Goal: Information Seeking & Learning: Learn about a topic

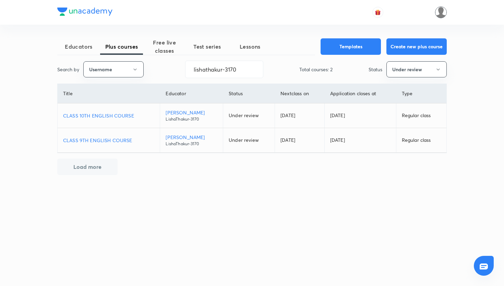
click at [441, 8] on img at bounding box center [441, 13] width 12 height 12
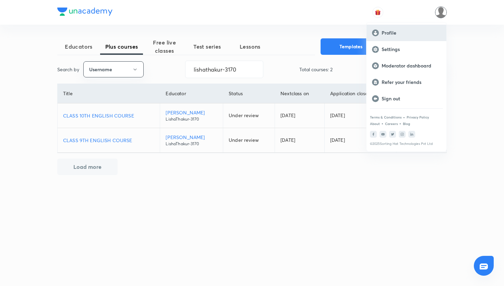
click at [398, 34] on p "Profile" at bounding box center [411, 33] width 59 height 6
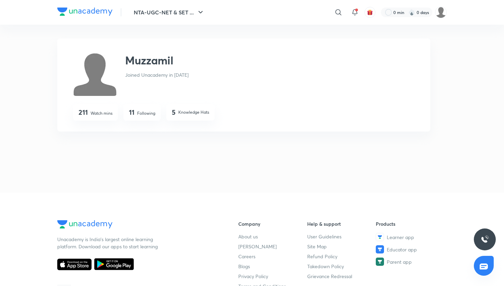
click at [95, 18] on div "NTA-UGC-NET & SET ... ​ 0 min 0 days" at bounding box center [251, 12] width 389 height 25
click at [101, 13] on img at bounding box center [84, 12] width 55 height 8
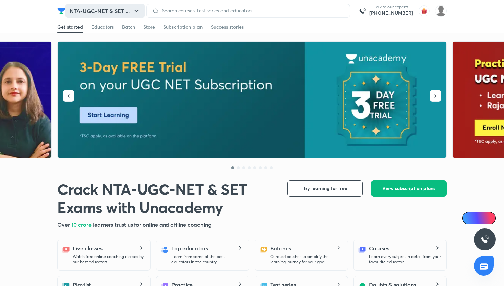
click at [116, 8] on button "NTA-UGC-NET & SET ..." at bounding box center [104, 11] width 79 height 14
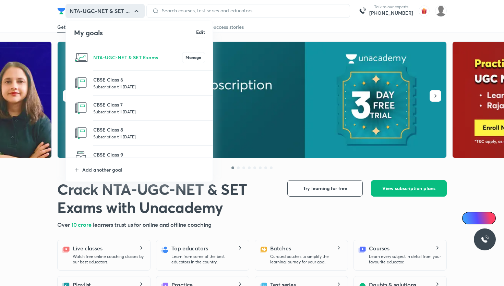
click at [147, 86] on p "Subscription till 25 May 2026" at bounding box center [149, 86] width 112 height 7
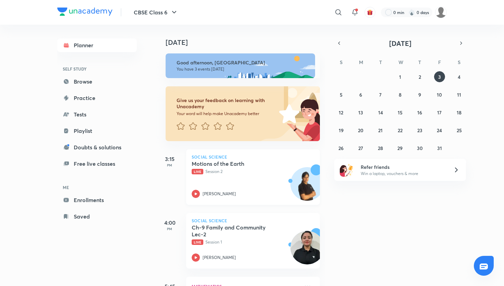
click at [197, 191] on icon at bounding box center [196, 194] width 8 height 8
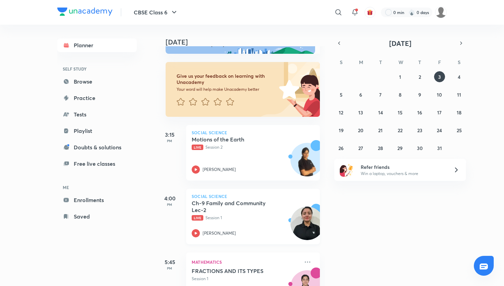
scroll to position [52, 0]
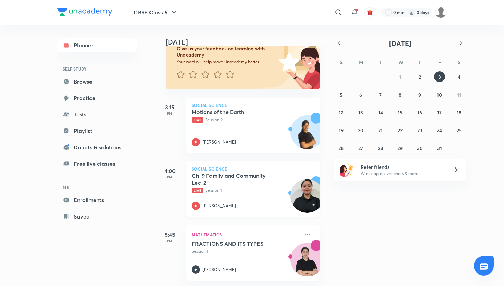
click at [197, 200] on div "Ch-9 Family and Community Lec-2 Live Session 1 Komal Gusai" at bounding box center [246, 191] width 108 height 38
click at [170, 8] on button "CBSE Class 6" at bounding box center [156, 12] width 53 height 14
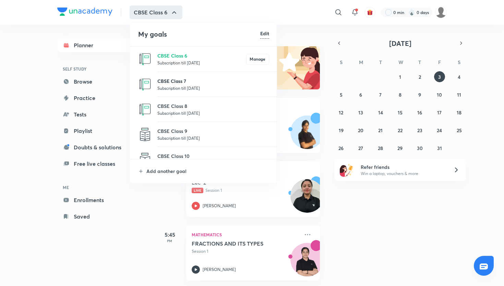
click at [167, 81] on p "CBSE Class 7" at bounding box center [213, 80] width 112 height 7
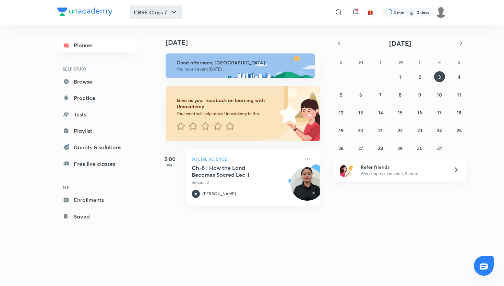
click at [166, 10] on button "CBSE Class 7" at bounding box center [156, 12] width 52 height 14
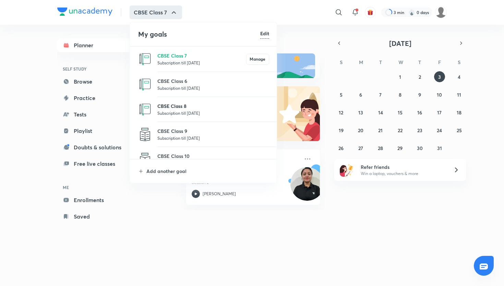
click at [176, 102] on p "CBSE Class 8" at bounding box center [213, 105] width 112 height 7
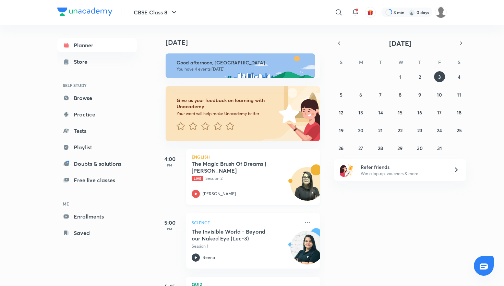
click at [192, 195] on icon at bounding box center [196, 194] width 8 height 8
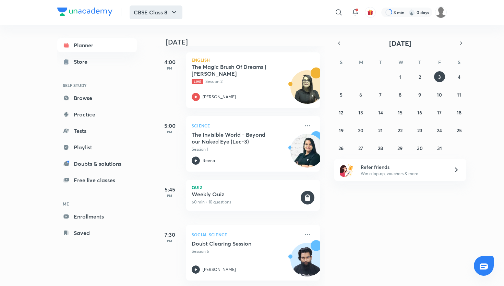
click at [155, 9] on button "CBSE Class 8" at bounding box center [156, 12] width 53 height 14
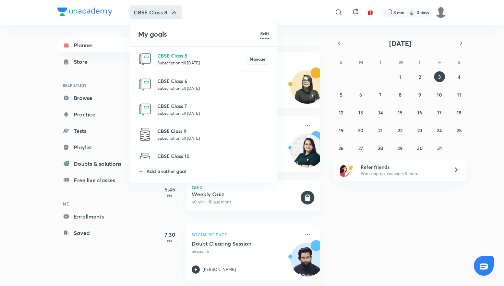
click at [173, 134] on p "CBSE Class 9" at bounding box center [213, 131] width 112 height 7
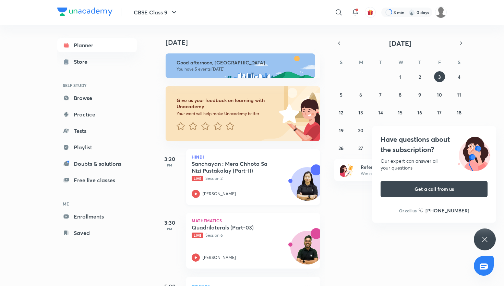
click at [197, 194] on icon at bounding box center [196, 194] width 8 height 8
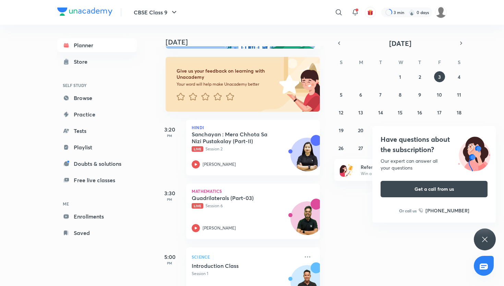
scroll to position [34, 0]
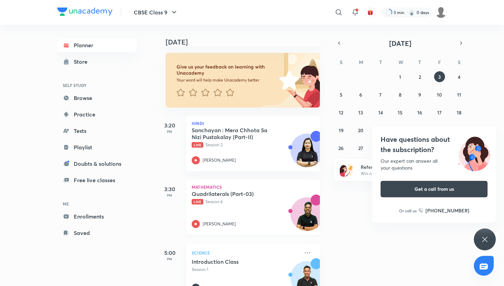
click at [197, 225] on icon at bounding box center [196, 224] width 8 height 8
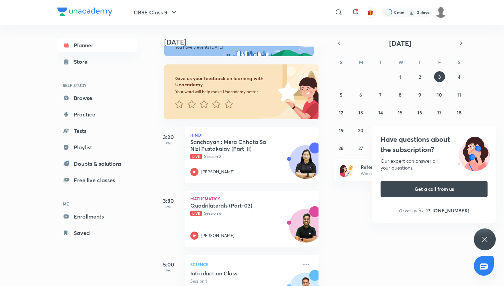
scroll to position [22, 0]
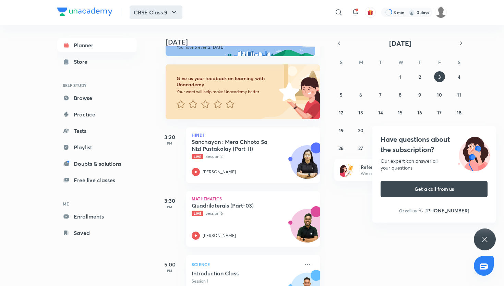
click at [151, 18] on button "CBSE Class 9" at bounding box center [156, 12] width 53 height 14
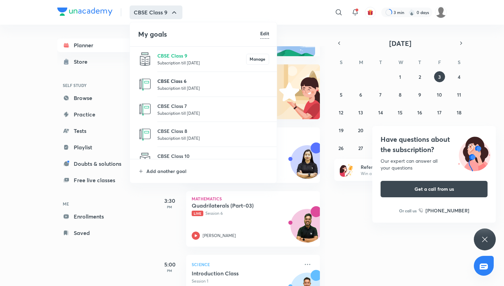
click at [165, 77] on p "CBSE Class 6" at bounding box center [213, 80] width 112 height 7
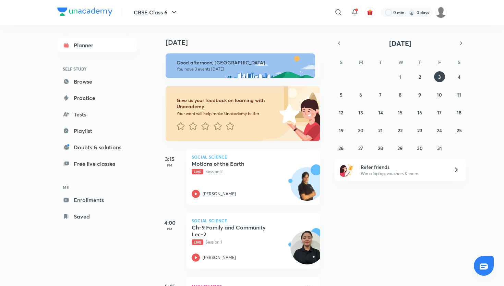
drag, startPoint x: 109, startPoint y: 78, endPoint x: 95, endPoint y: 208, distance: 131.3
click at [95, 209] on div "Planner SELF STUDY Browse Practice Tests Playlist Doubts & solutions Free live …" at bounding box center [97, 130] width 80 height 185
click at [95, 205] on link "Enrollments" at bounding box center [97, 200] width 80 height 14
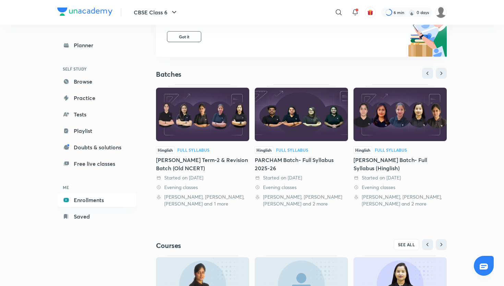
scroll to position [101, 0]
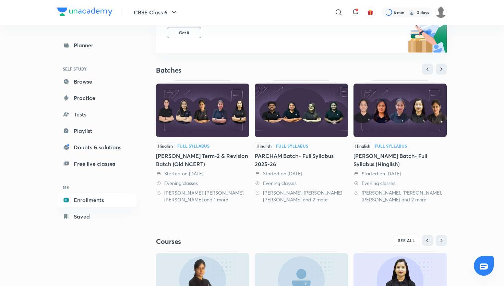
click at [384, 159] on div "[PERSON_NAME] Batch- Full Syllabus (Hinglish)" at bounding box center [399, 160] width 93 height 16
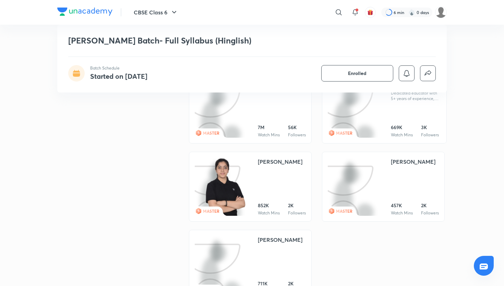
scroll to position [478, 0]
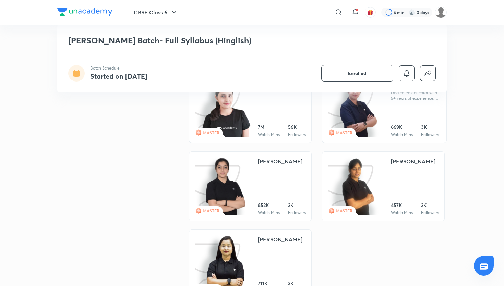
click at [379, 177] on div at bounding box center [357, 186] width 58 height 59
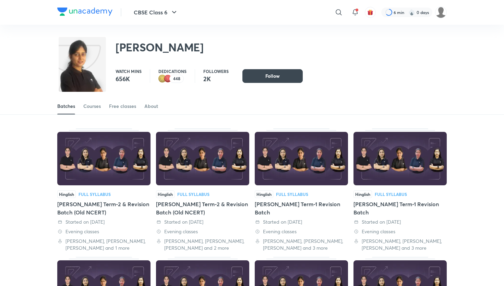
scroll to position [460, 0]
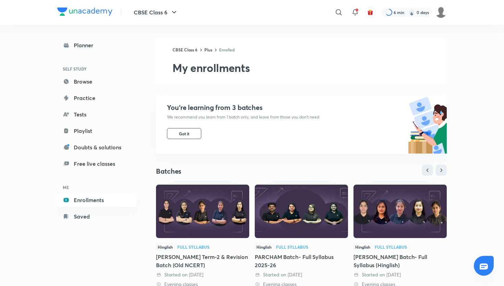
scroll to position [54, 0]
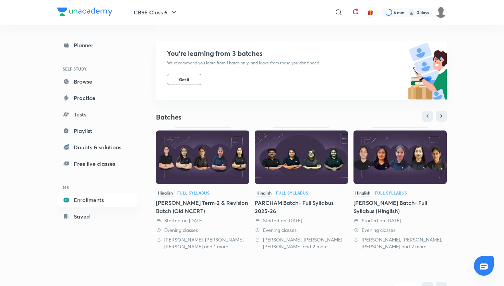
click at [405, 180] on img at bounding box center [399, 157] width 93 height 53
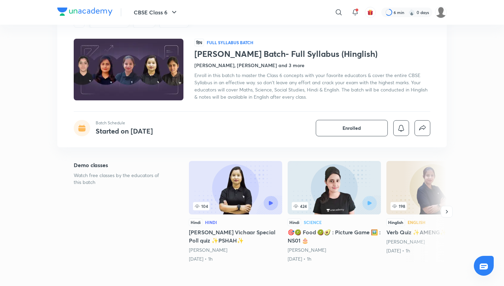
scroll to position [61, 0]
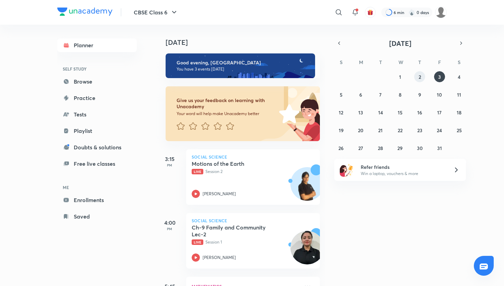
click at [423, 79] on button "2" at bounding box center [419, 76] width 11 height 11
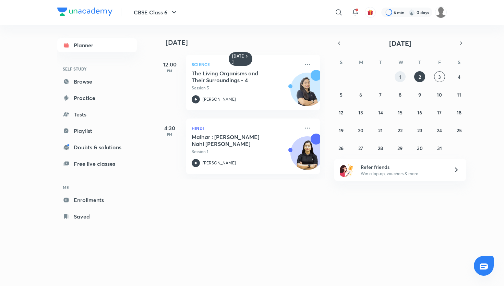
click at [403, 79] on button "1" at bounding box center [400, 76] width 11 height 11
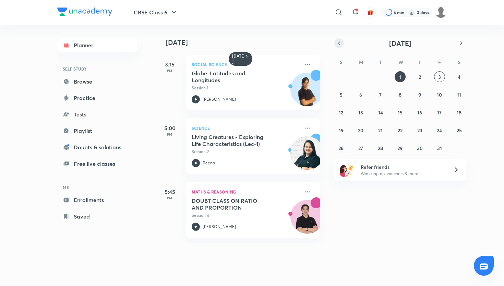
click at [342, 45] on button "button" at bounding box center [339, 43] width 10 height 10
click at [200, 97] on div at bounding box center [196, 99] width 8 height 8
click at [381, 145] on abbr "30" at bounding box center [380, 148] width 6 height 7
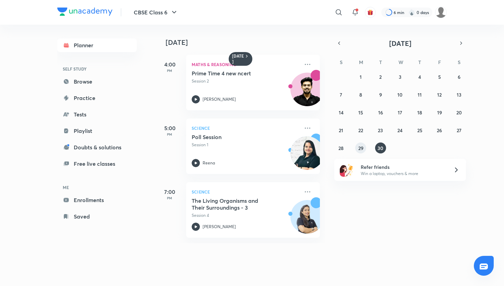
click at [360, 149] on abbr "29" at bounding box center [360, 148] width 5 height 7
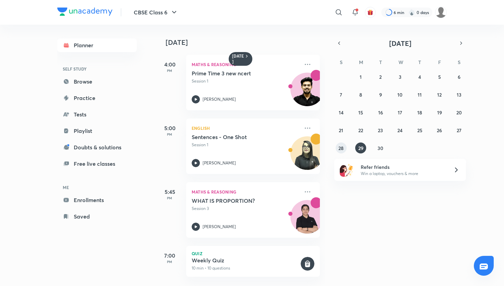
click at [340, 148] on abbr "28" at bounding box center [340, 148] width 5 height 7
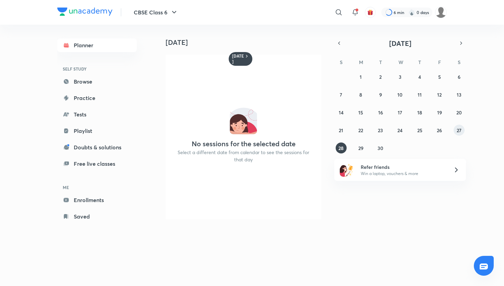
click at [459, 130] on abbr "27" at bounding box center [459, 130] width 5 height 7
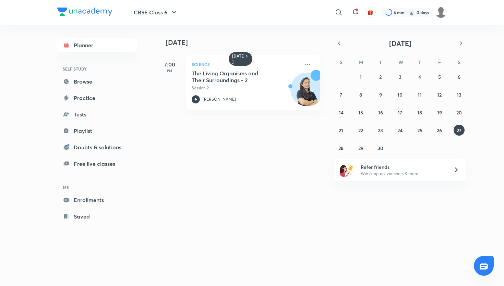
click at [429, 128] on div "31 1 2 3 4 5 6 7 8 9 10 11 12 13 14 15 16 17 18 19 20 21 22 23 24 25 26 27 28 2…" at bounding box center [400, 112] width 132 height 82
click at [441, 130] on abbr "26" at bounding box center [439, 130] width 5 height 7
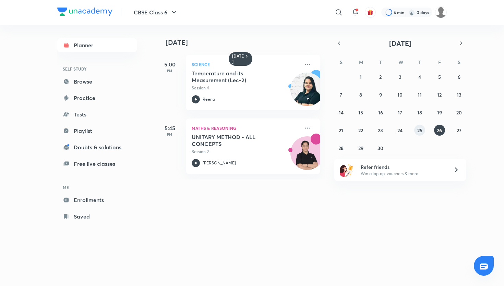
click at [423, 130] on button "25" at bounding box center [419, 130] width 11 height 11
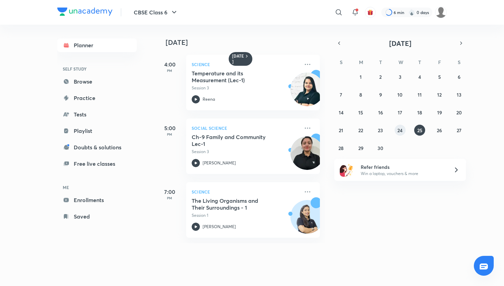
click at [400, 130] on abbr "24" at bounding box center [399, 130] width 5 height 7
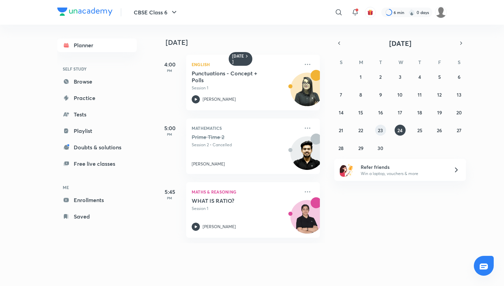
click at [382, 130] on abbr "23" at bounding box center [380, 130] width 5 height 7
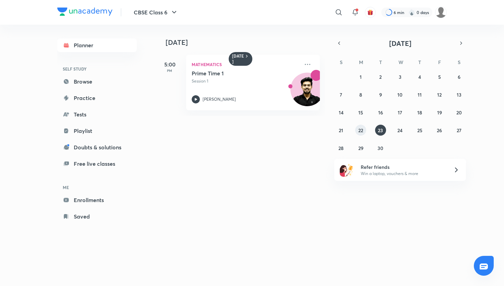
click at [365, 130] on button "22" at bounding box center [360, 130] width 11 height 11
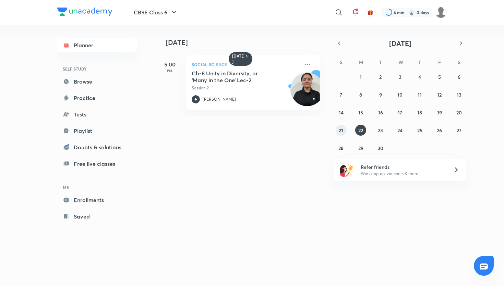
click at [342, 129] on abbr "21" at bounding box center [341, 130] width 4 height 7
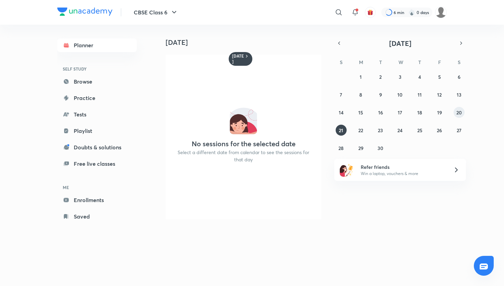
click at [460, 112] on abbr "20" at bounding box center [458, 112] width 5 height 7
click at [439, 113] on abbr "19" at bounding box center [439, 112] width 5 height 7
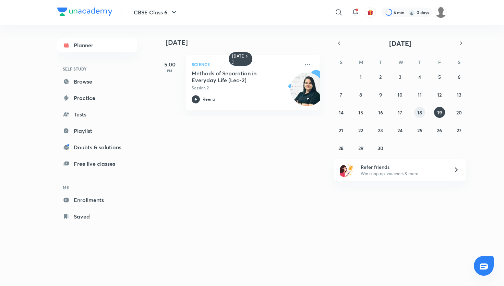
click at [422, 112] on abbr "18" at bounding box center [419, 112] width 5 height 7
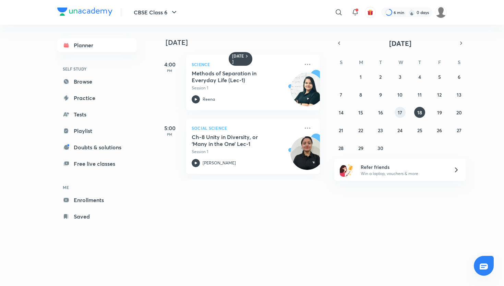
click at [404, 111] on button "17" at bounding box center [400, 112] width 11 height 11
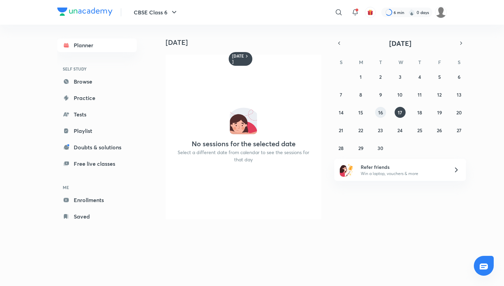
click at [385, 111] on button "16" at bounding box center [380, 112] width 11 height 11
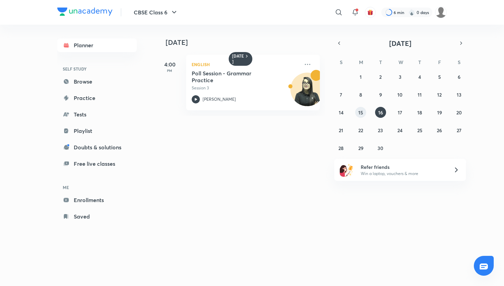
click at [364, 110] on button "15" at bounding box center [360, 112] width 11 height 11
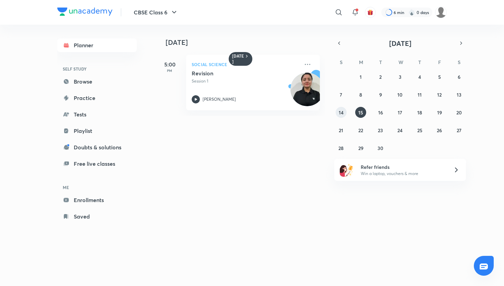
click at [341, 109] on abbr "14" at bounding box center [341, 112] width 5 height 7
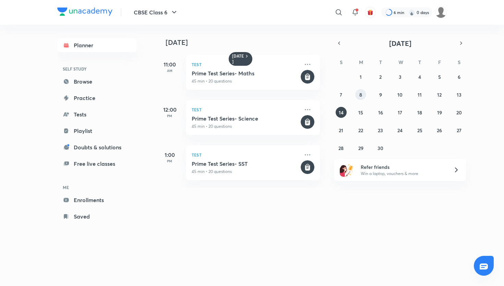
click at [364, 96] on button "8" at bounding box center [360, 94] width 11 height 11
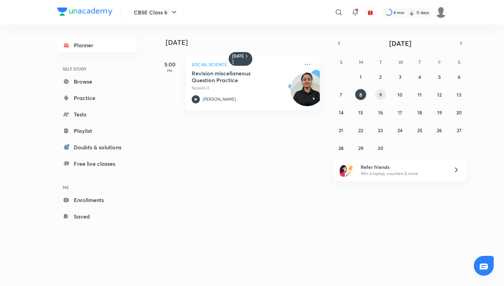
click at [376, 91] on button "9" at bounding box center [380, 94] width 11 height 11
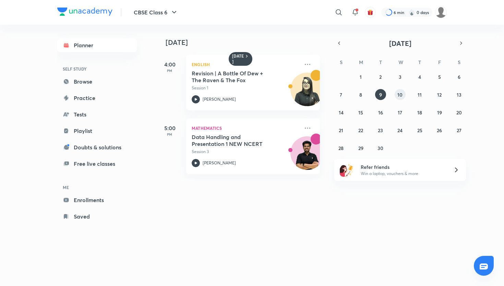
click at [403, 94] on button "10" at bounding box center [400, 94] width 11 height 11
click at [419, 94] on abbr "11" at bounding box center [420, 95] width 4 height 7
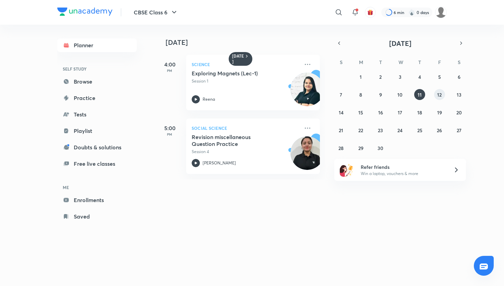
click at [443, 94] on button "12" at bounding box center [439, 94] width 11 height 11
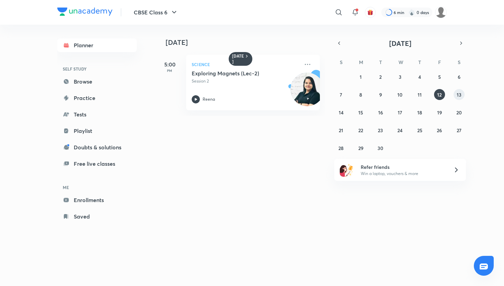
click at [455, 97] on button "13" at bounding box center [459, 94] width 11 height 11
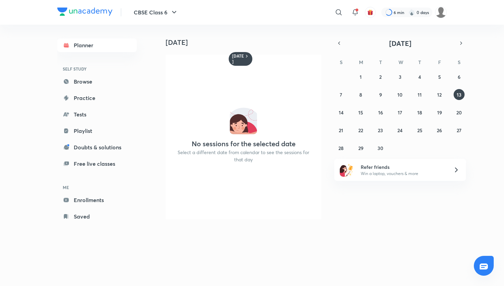
click at [327, 153] on div "[DATE] No sessions for the selected date Select a different date from calendar …" at bounding box center [329, 125] width 347 height 200
click at [185, 182] on div "No sessions for the selected date Select a different date from calendar to see …" at bounding box center [244, 137] width 156 height 165
click at [152, 10] on button "CBSE Class 6" at bounding box center [156, 12] width 53 height 14
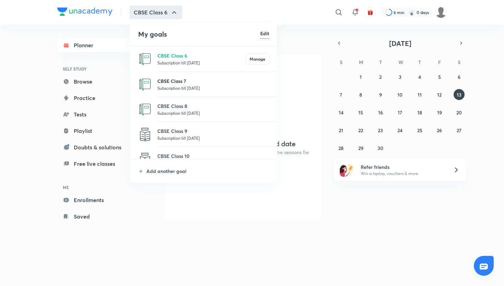
click at [163, 83] on p "CBSE Class 7" at bounding box center [213, 80] width 112 height 7
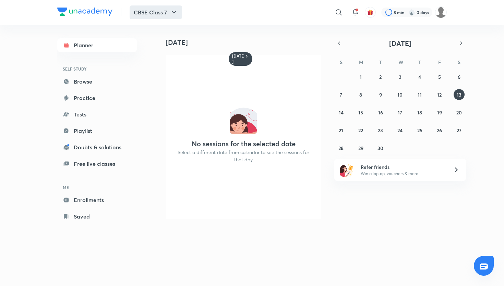
click at [173, 19] on button "CBSE Class 7" at bounding box center [156, 12] width 52 height 14
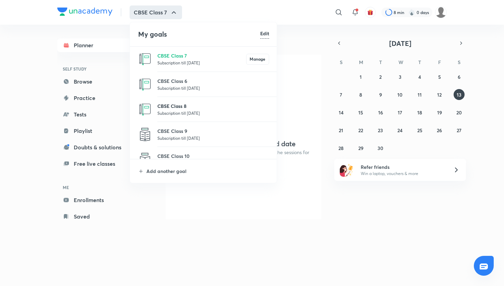
click at [172, 102] on p "CBSE Class 8" at bounding box center [213, 105] width 112 height 7
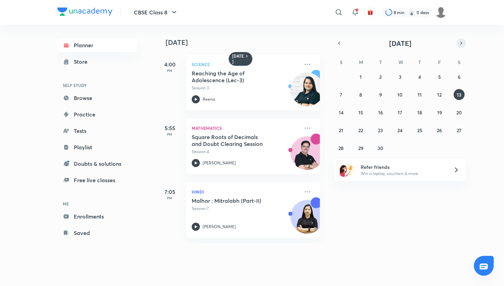
click at [465, 43] on button "button" at bounding box center [461, 43] width 10 height 10
click at [442, 69] on div "S M T W T F S 28 29 30 1 2 3 4 5 6 7 8 9 10 11 12 13 14 15 16 17 18 19 20 21 22…" at bounding box center [400, 104] width 132 height 97
click at [442, 78] on button "3" at bounding box center [439, 76] width 11 height 11
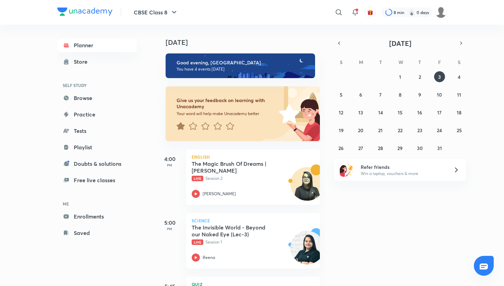
scroll to position [11, 0]
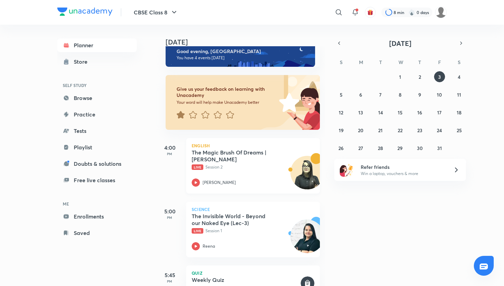
click at [193, 186] on div at bounding box center [196, 183] width 8 height 8
click at [201, 246] on div "Reena" at bounding box center [246, 246] width 108 height 8
